Goal: Task Accomplishment & Management: Complete application form

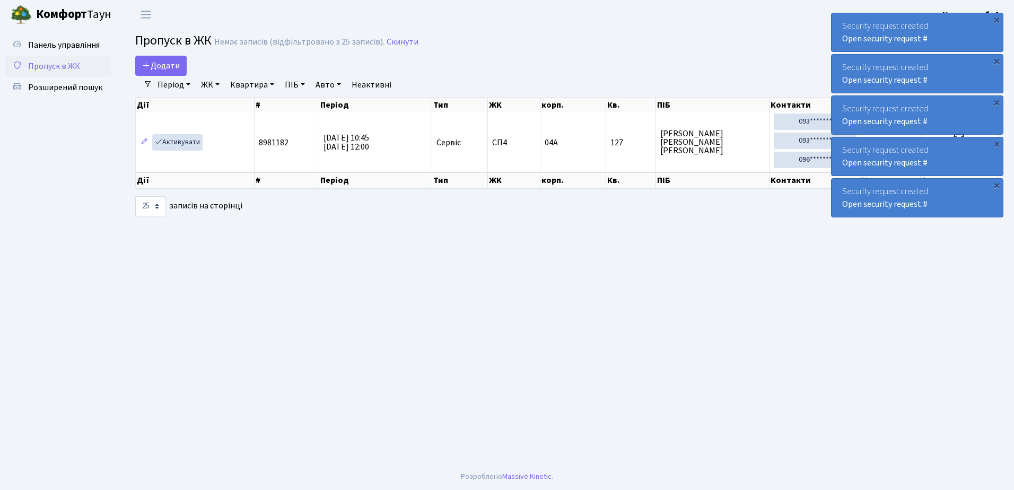
select select "25"
click at [163, 62] on span "Додати" at bounding box center [161, 66] width 38 height 12
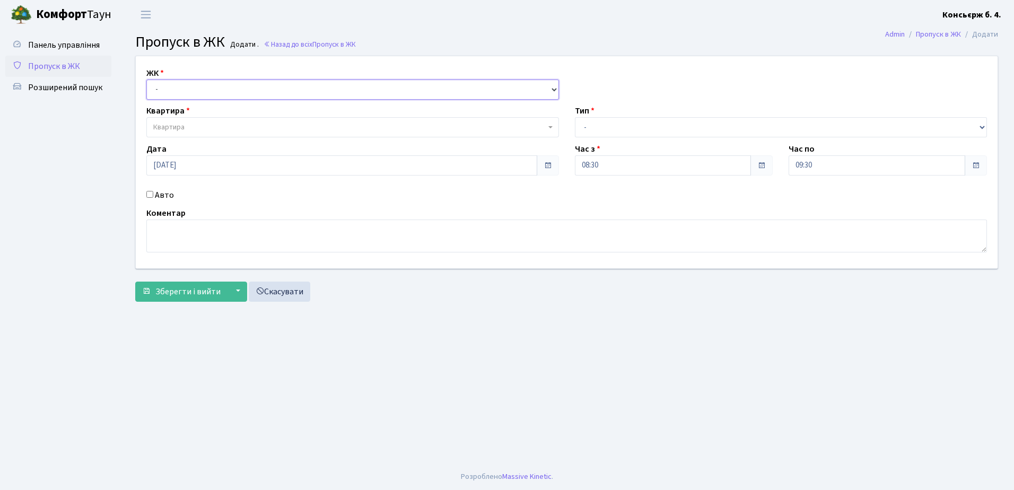
click at [239, 92] on select "- СП4, Столичне шосе, 5" at bounding box center [352, 90] width 413 height 20
select select "325"
click at [146, 80] on select "- СП4, Столичне шосе, 5" at bounding box center [352, 90] width 413 height 20
select select
click at [235, 124] on span "Квартира" at bounding box center [349, 127] width 393 height 11
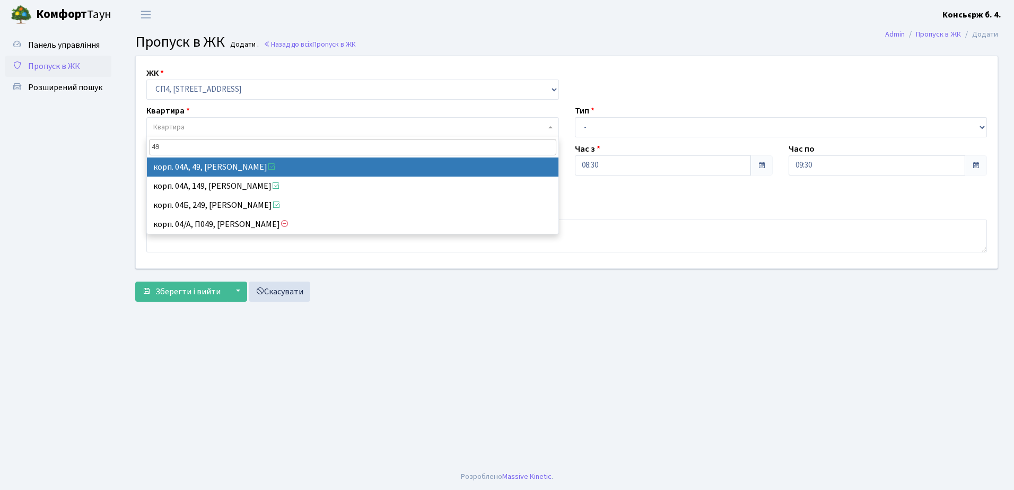
type input "49"
select select "21077"
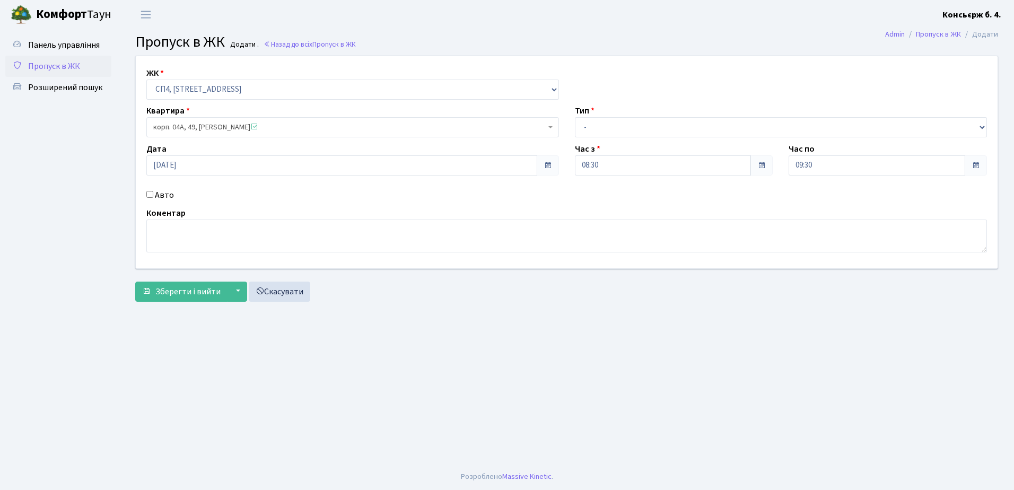
click at [151, 194] on input "Авто" at bounding box center [149, 194] width 7 height 7
checkbox input "true"
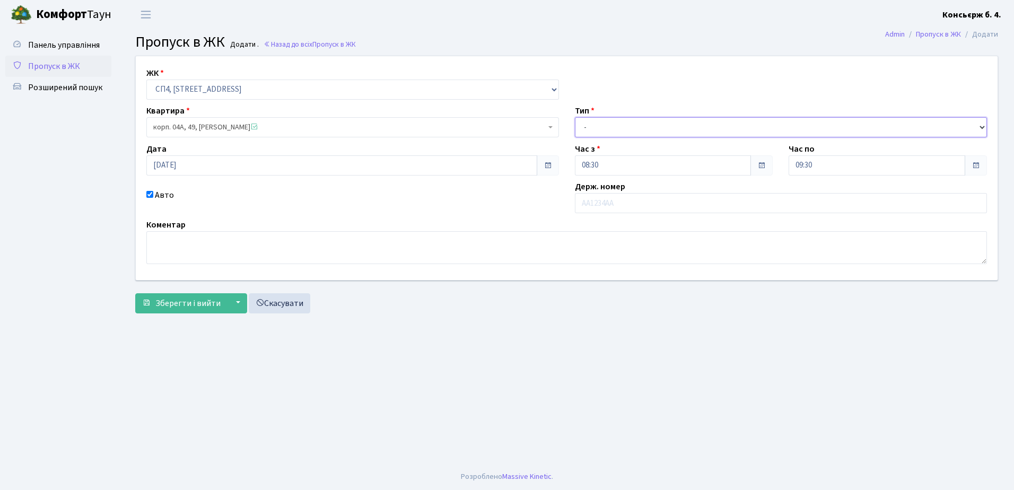
click at [668, 128] on select "- Доставка Таксі Гості Сервіс" at bounding box center [781, 127] width 413 height 20
select select "1"
click at [575, 117] on select "- Доставка Таксі Гості Сервіс" at bounding box center [781, 127] width 413 height 20
click at [639, 202] on input "text" at bounding box center [781, 203] width 413 height 20
type input "КІ0200СХ"
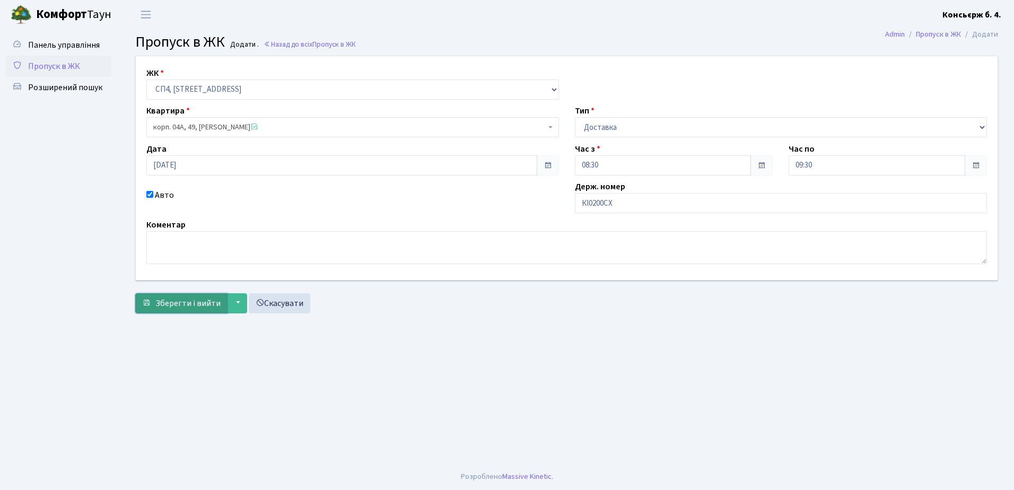
click at [176, 301] on span "Зберегти і вийти" at bounding box center [187, 304] width 65 height 12
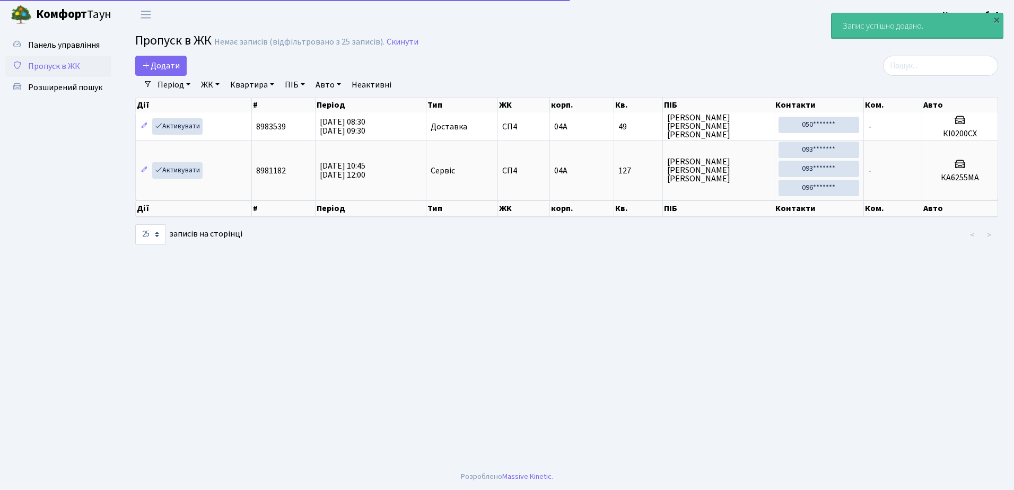
select select "25"
